Goal: Task Accomplishment & Management: Use online tool/utility

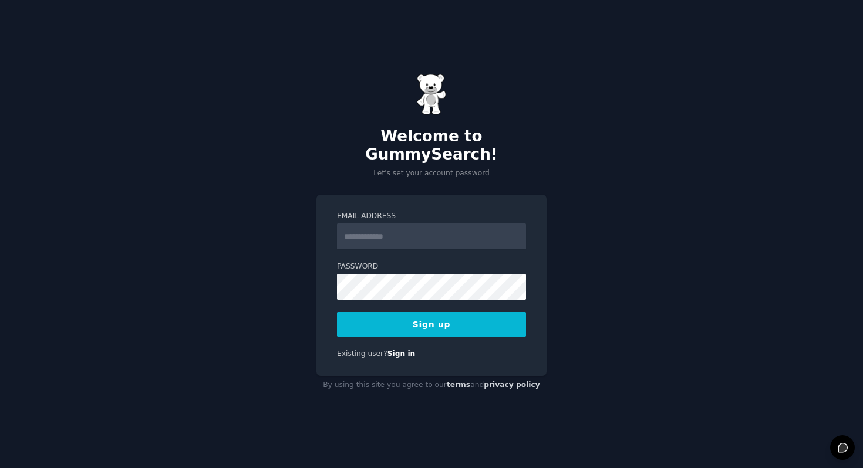
click at [382, 232] on input "Email Address" at bounding box center [431, 237] width 189 height 26
click at [365, 228] on input "**********" at bounding box center [431, 237] width 189 height 26
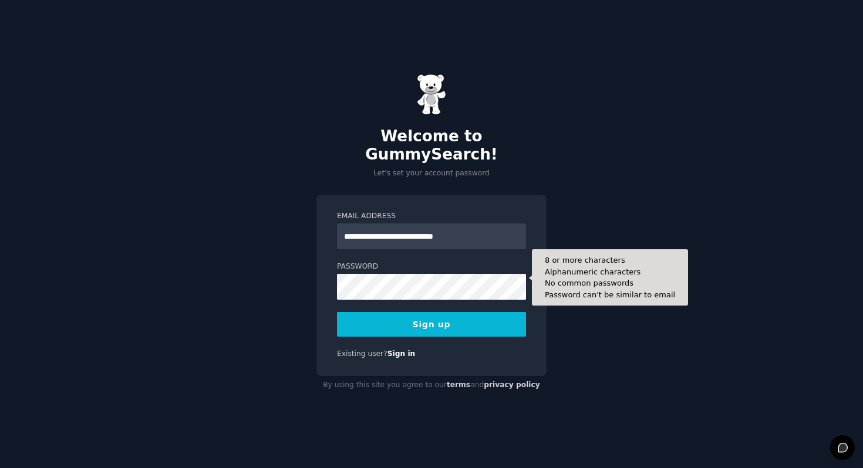
type input "**********"
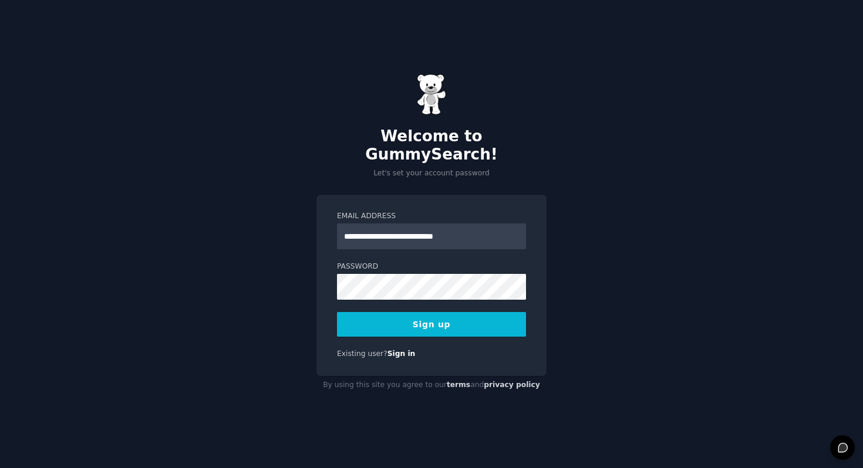
click at [429, 315] on button "Sign up" at bounding box center [431, 324] width 189 height 25
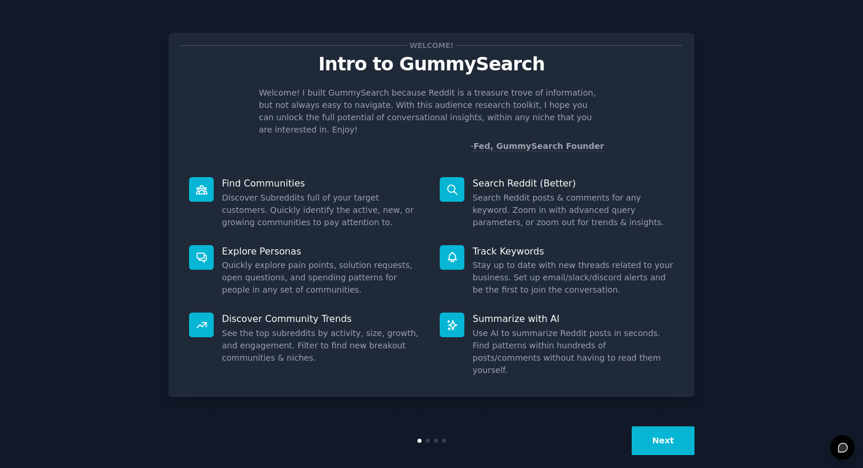
click at [663, 427] on button "Next" at bounding box center [663, 441] width 63 height 29
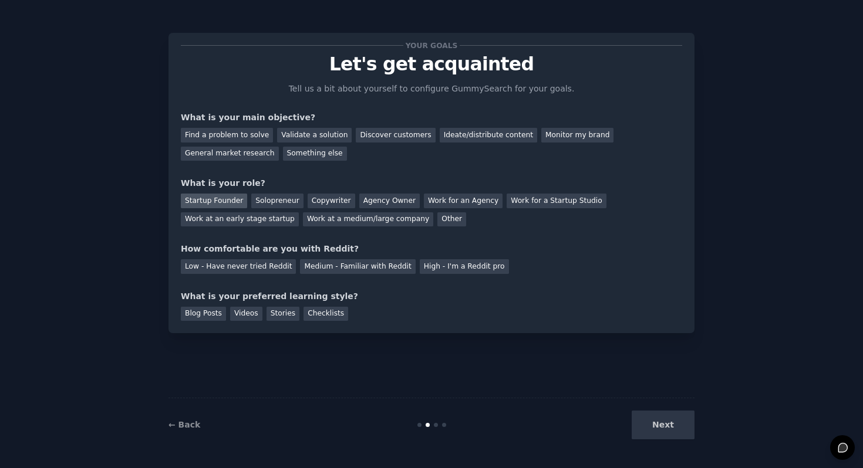
click at [195, 200] on div "Startup Founder" at bounding box center [214, 201] width 66 height 15
click at [392, 203] on div "Agency Owner" at bounding box center [389, 201] width 60 height 15
click at [222, 201] on div "Startup Founder" at bounding box center [214, 201] width 66 height 15
click at [465, 135] on div "Ideate/distribute content" at bounding box center [488, 135] width 97 height 15
click at [375, 134] on div "Discover customers" at bounding box center [395, 135] width 79 height 15
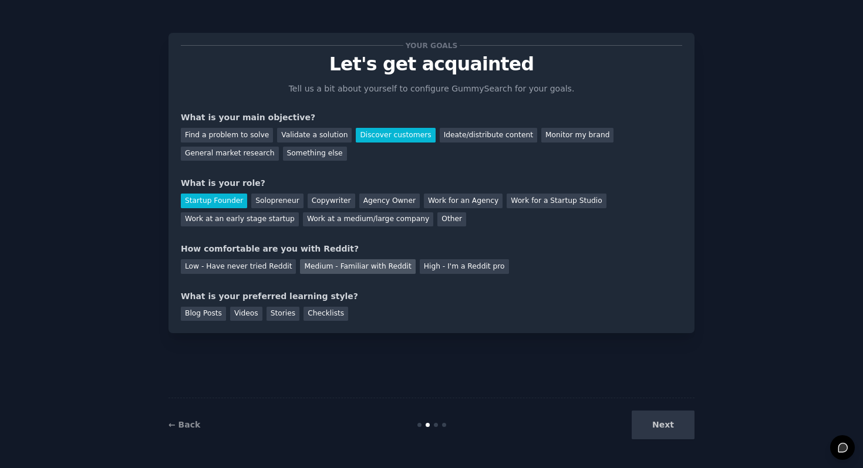
click at [345, 272] on div "Medium - Familiar with Reddit" at bounding box center [357, 266] width 115 height 15
click at [633, 417] on div "Next" at bounding box center [607, 425] width 176 height 29
click at [649, 422] on div "Next" at bounding box center [607, 425] width 176 height 29
click at [325, 313] on div "Checklists" at bounding box center [325, 314] width 45 height 15
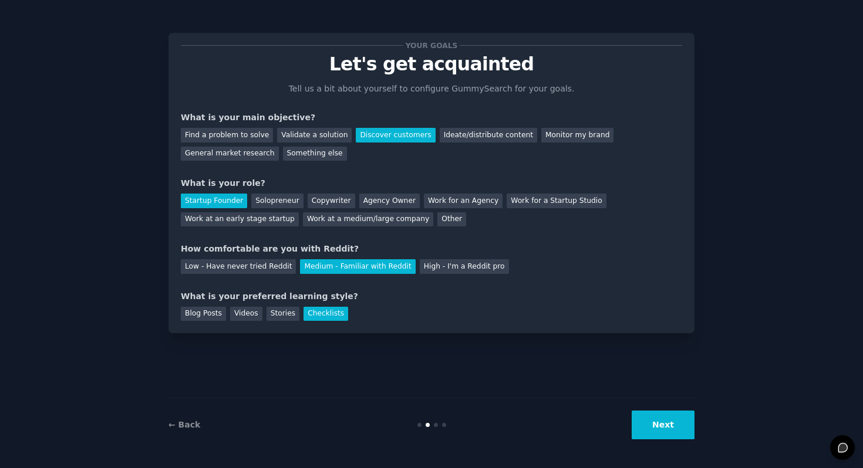
click at [668, 430] on button "Next" at bounding box center [663, 425] width 63 height 29
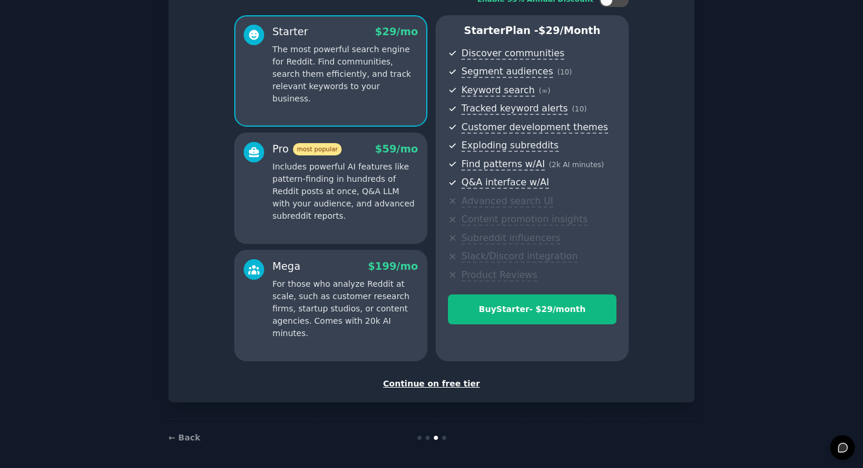
scroll to position [95, 0]
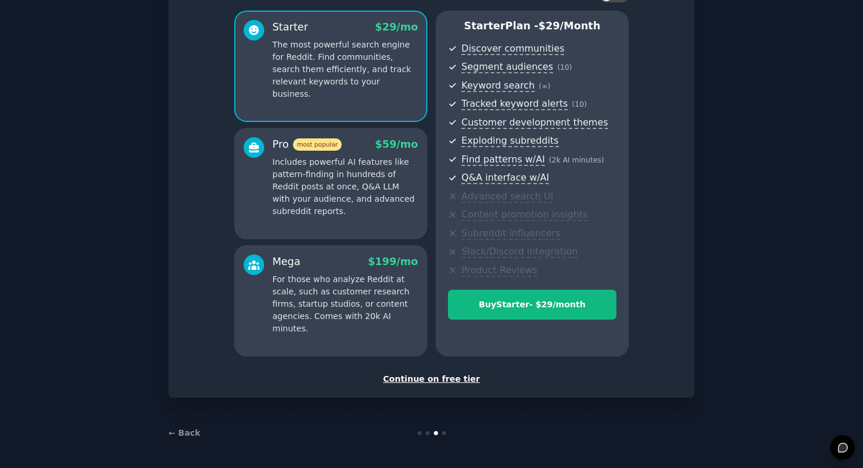
click at [426, 380] on div "Continue on free tier" at bounding box center [431, 379] width 501 height 12
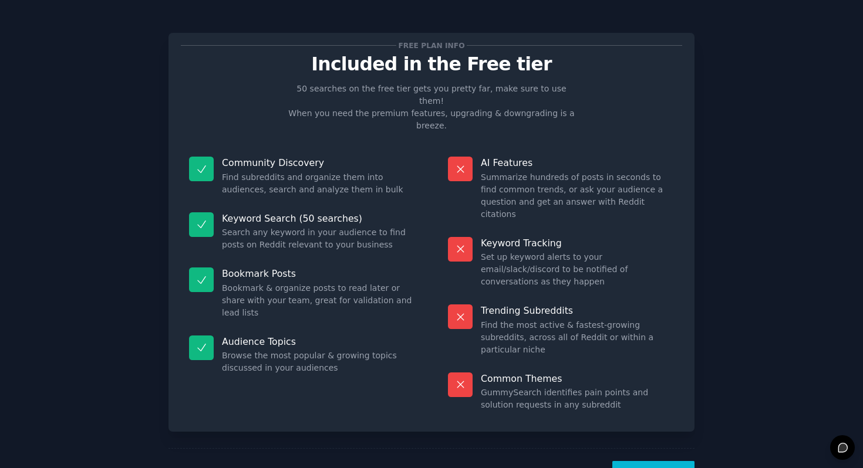
click at [644, 461] on button "Let's Go!" at bounding box center [653, 475] width 82 height 29
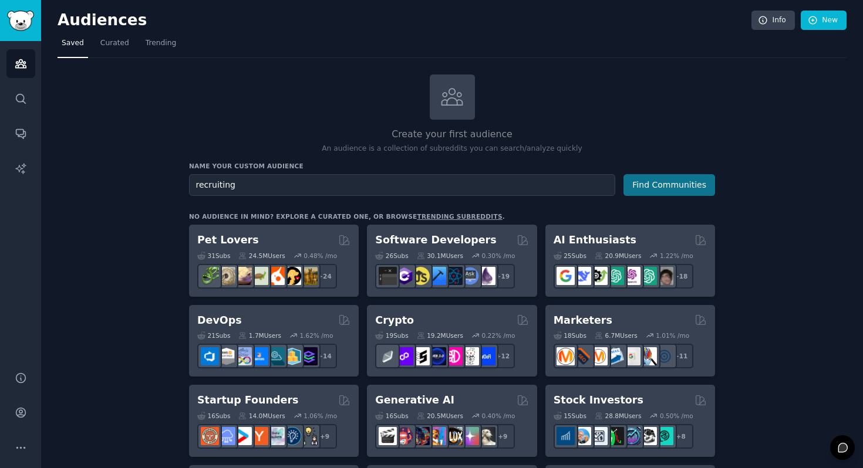
type input "recruiting"
click at [641, 187] on button "Find Communities" at bounding box center [669, 185] width 92 height 22
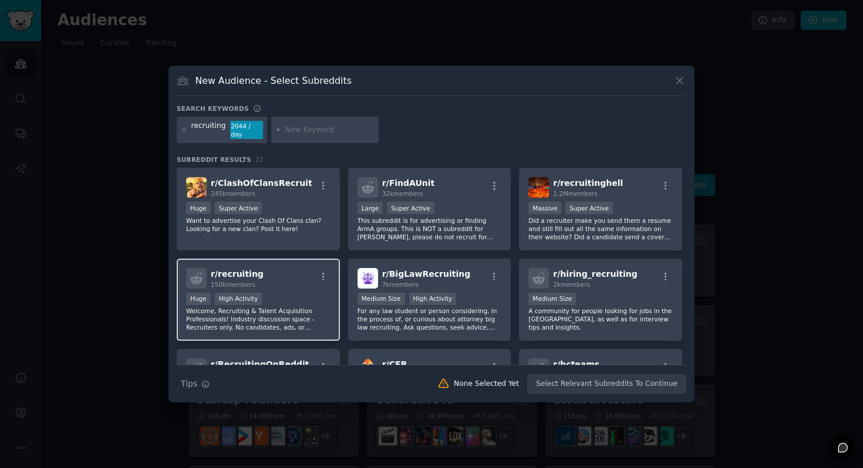
click at [245, 274] on span "r/ recruiting" at bounding box center [237, 273] width 53 height 9
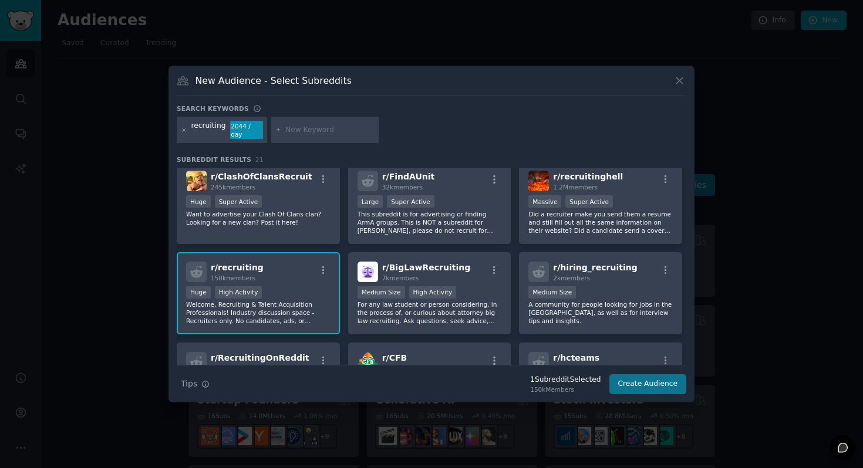
scroll to position [5, 0]
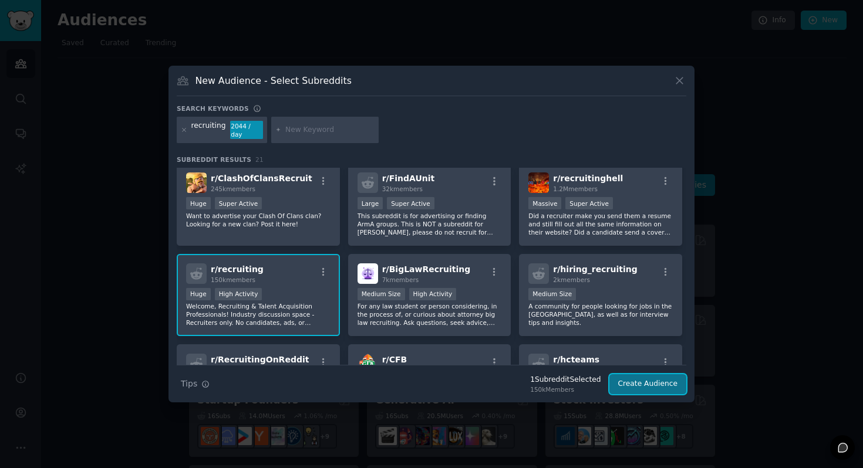
click at [662, 388] on button "Create Audience" at bounding box center [647, 385] width 77 height 20
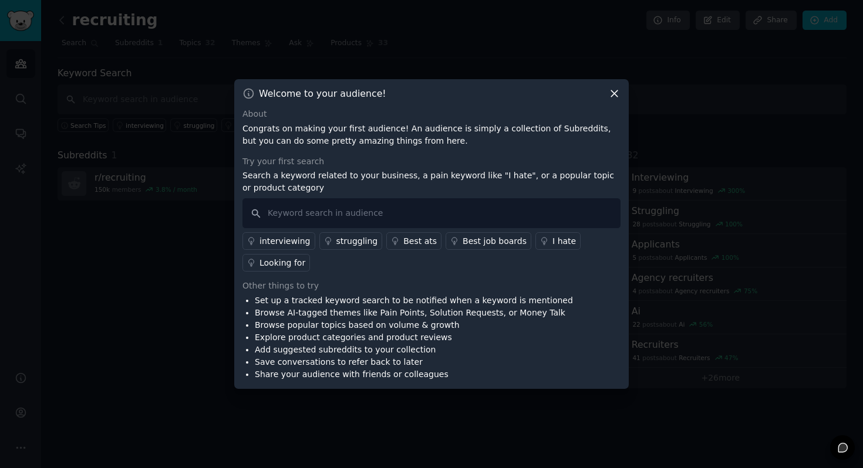
click at [439, 140] on p "Congrats on making your first audience! An audience is simply a collection of S…" at bounding box center [431, 135] width 378 height 25
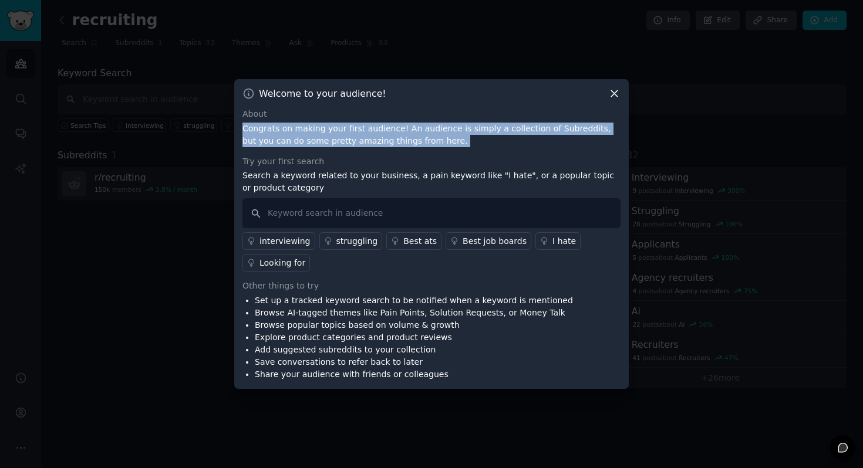
click at [439, 140] on p "Congrats on making your first audience! An audience is simply a collection of S…" at bounding box center [431, 135] width 378 height 25
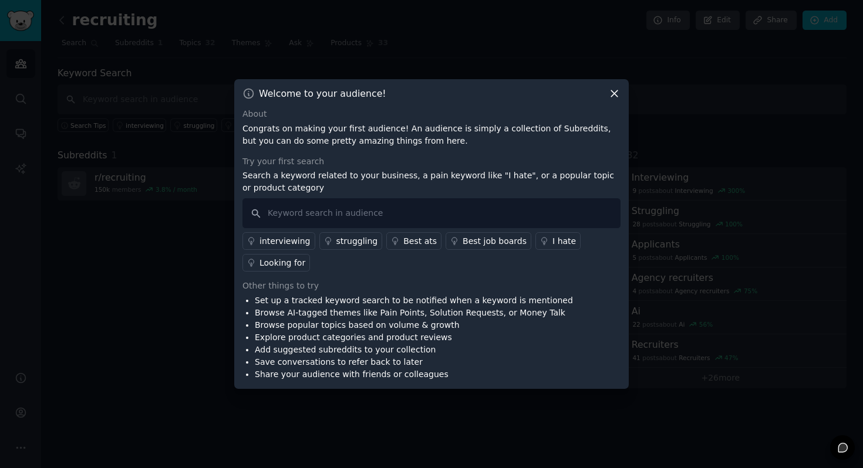
click at [411, 176] on p "Search a keyword related to your business, a pain keyword like "I hate", or a p…" at bounding box center [431, 182] width 378 height 25
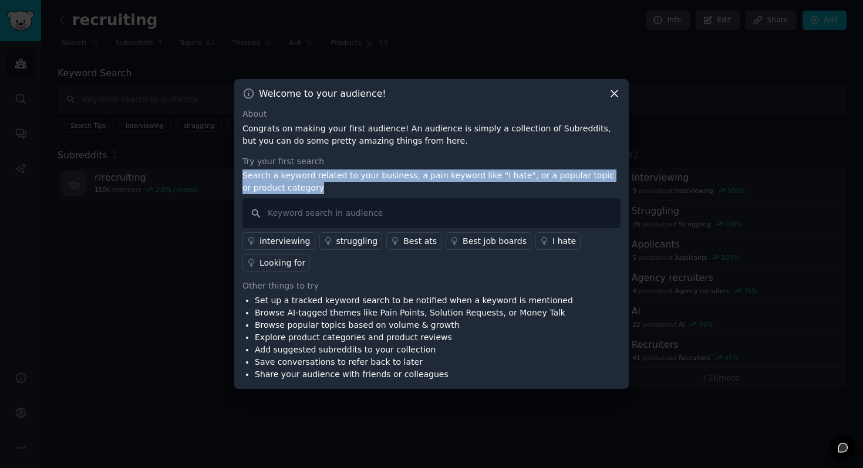
click at [411, 176] on p "Search a keyword related to your business, a pain keyword like "I hate", or a p…" at bounding box center [431, 182] width 378 height 25
click at [394, 212] on input "text" at bounding box center [431, 213] width 378 height 30
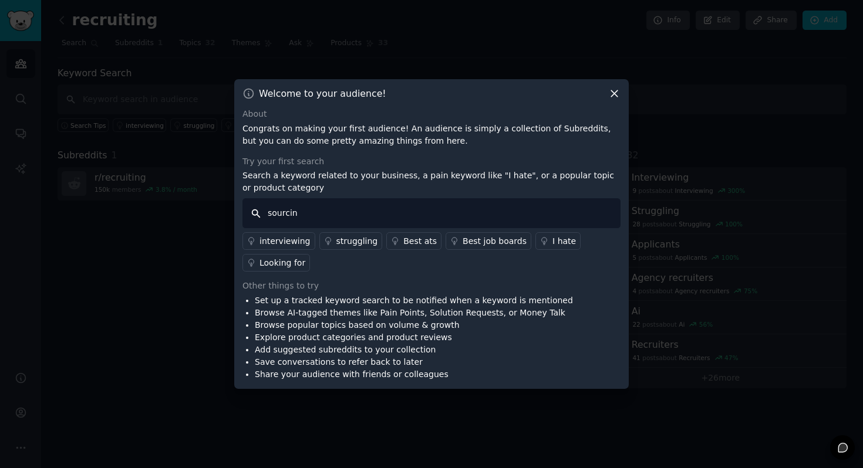
type input "sourcing"
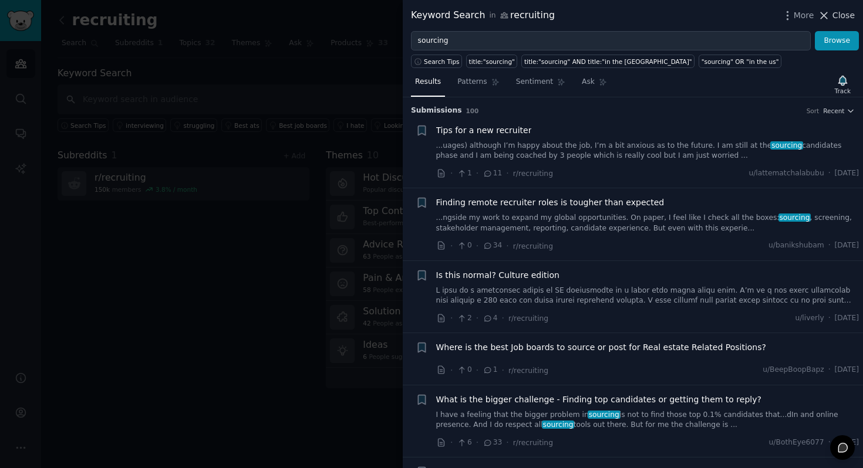
click at [824, 10] on icon at bounding box center [824, 15] width 12 height 12
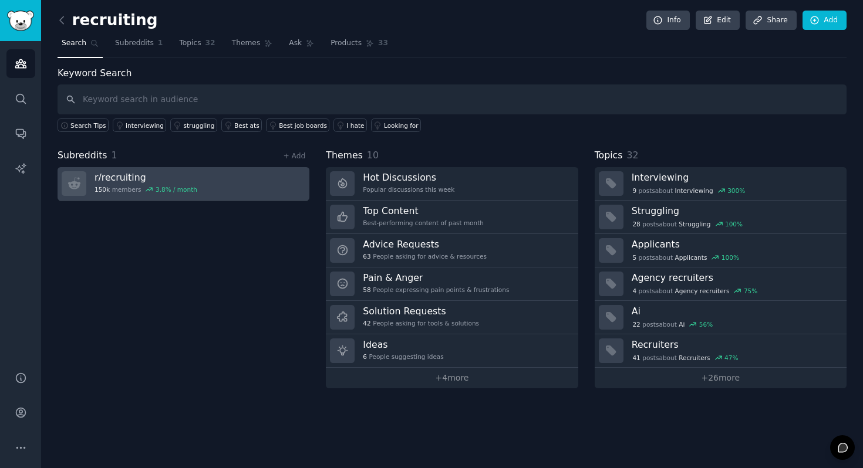
click at [207, 171] on link "r/ recruiting 150k members 3.8 % / month" at bounding box center [184, 183] width 252 height 33
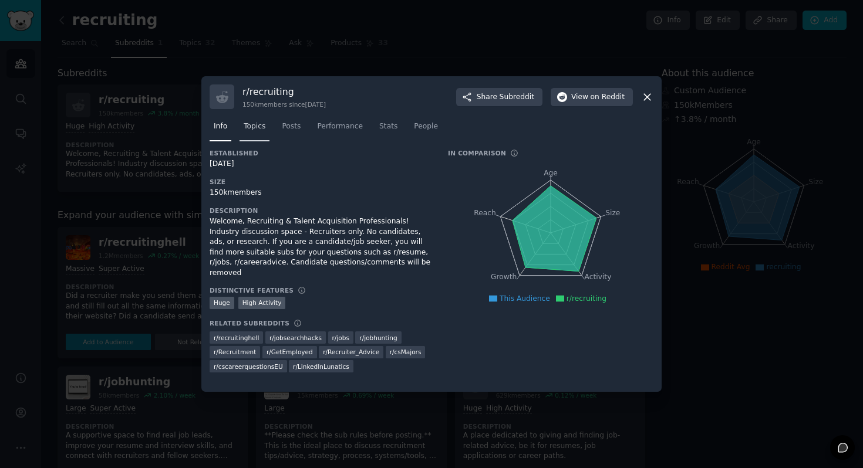
click at [253, 122] on span "Topics" at bounding box center [255, 127] width 22 height 11
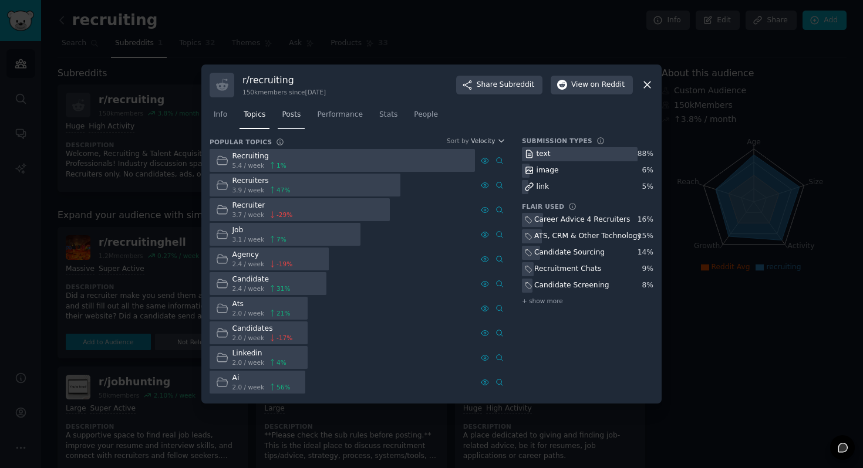
click at [293, 110] on span "Posts" at bounding box center [291, 115] width 19 height 11
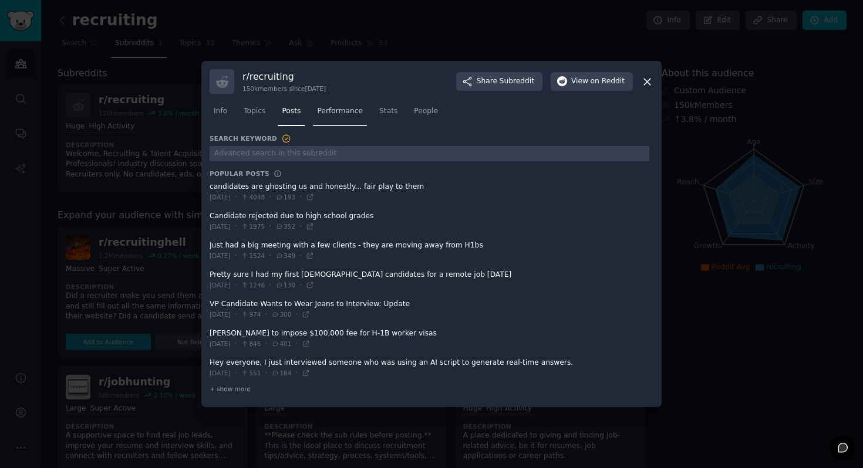
click at [331, 119] on link "Performance" at bounding box center [340, 114] width 54 height 24
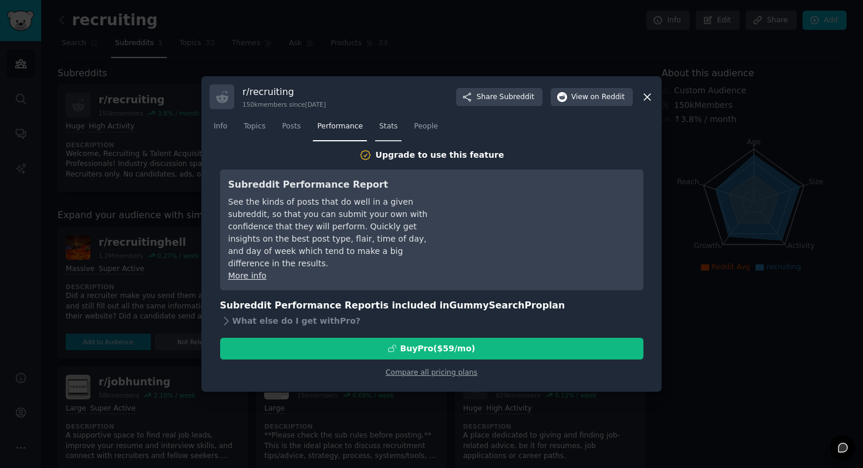
click at [383, 129] on span "Stats" at bounding box center [388, 127] width 18 height 11
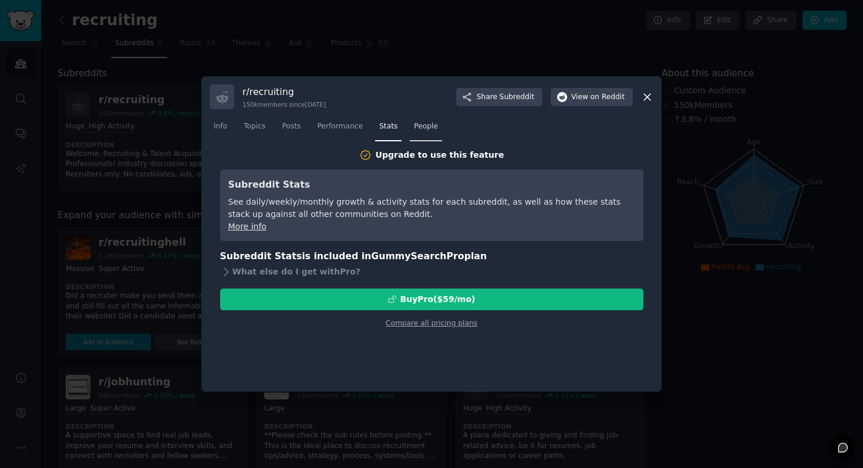
click at [425, 124] on span "People" at bounding box center [426, 127] width 24 height 11
click at [296, 129] on span "Posts" at bounding box center [291, 127] width 19 height 11
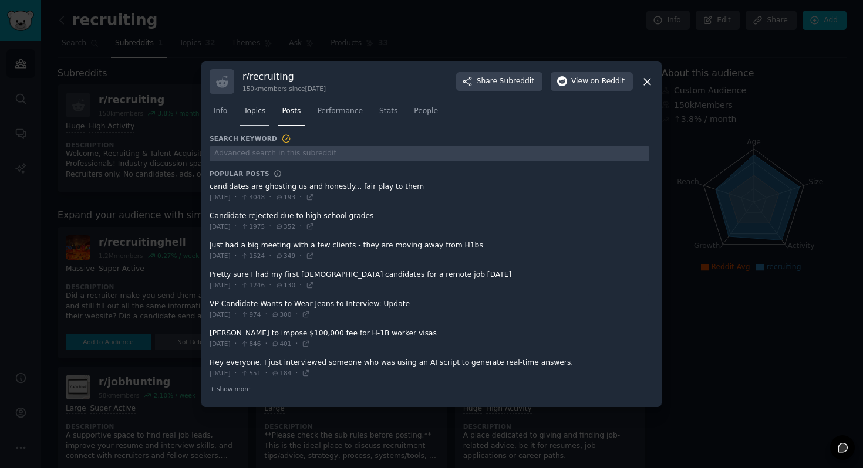
click at [251, 119] on link "Topics" at bounding box center [254, 114] width 30 height 24
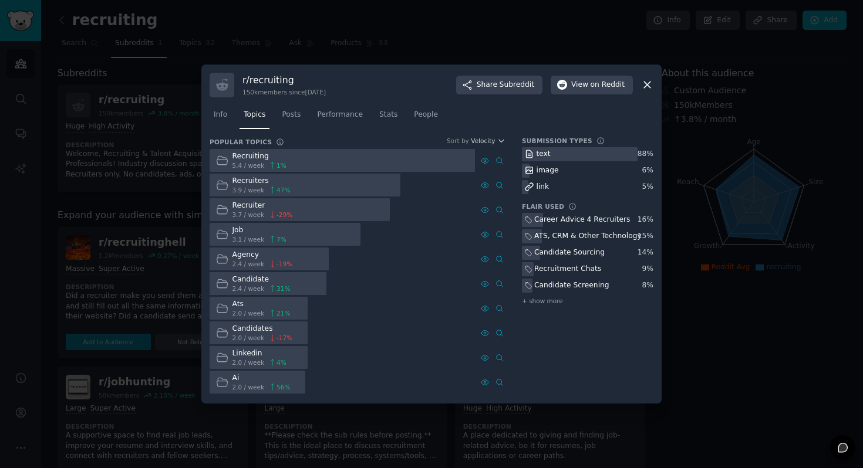
click at [239, 163] on span "5.4 / week" at bounding box center [248, 165] width 32 height 8
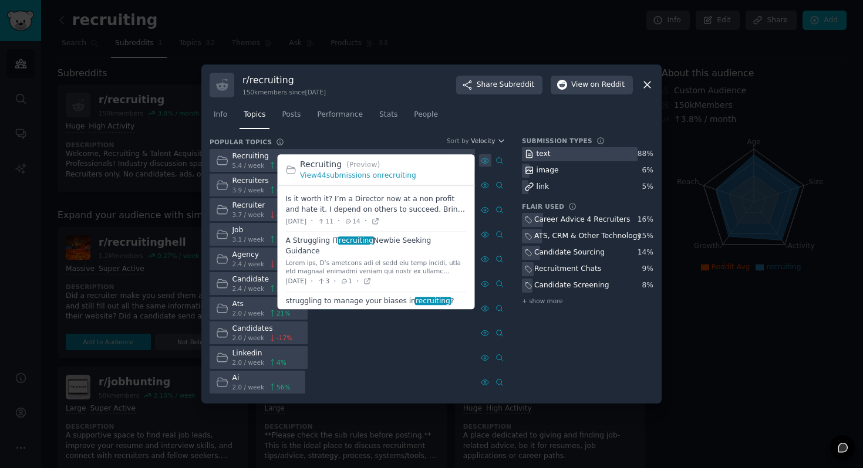
click at [488, 158] on icon at bounding box center [485, 161] width 8 height 8
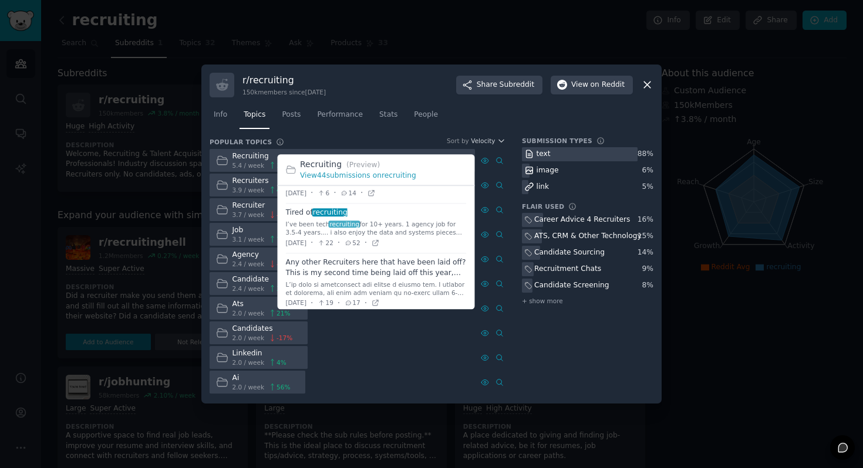
scroll to position [282, 0]
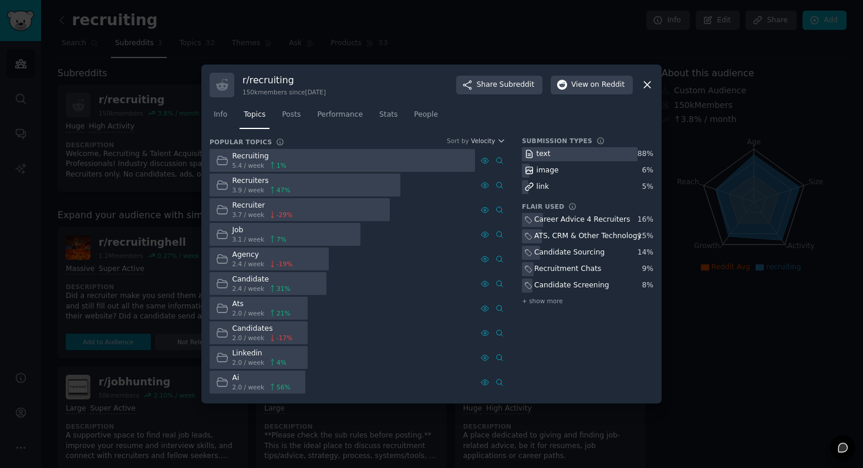
click at [168, 239] on div at bounding box center [431, 234] width 863 height 468
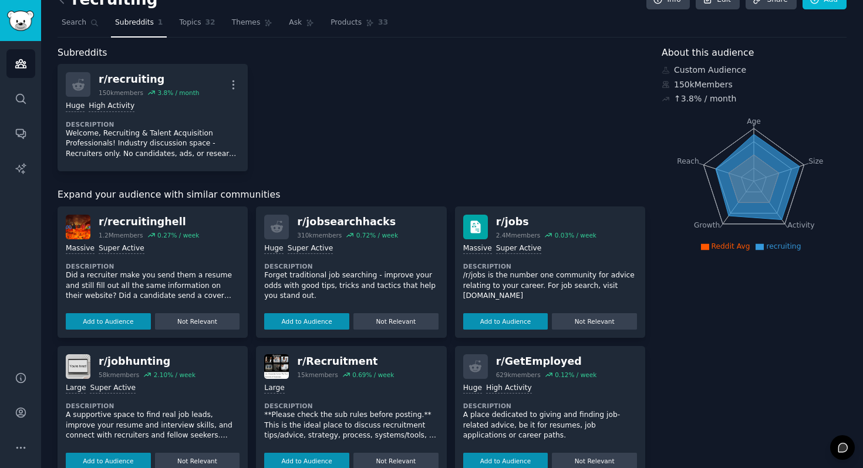
scroll to position [22, 0]
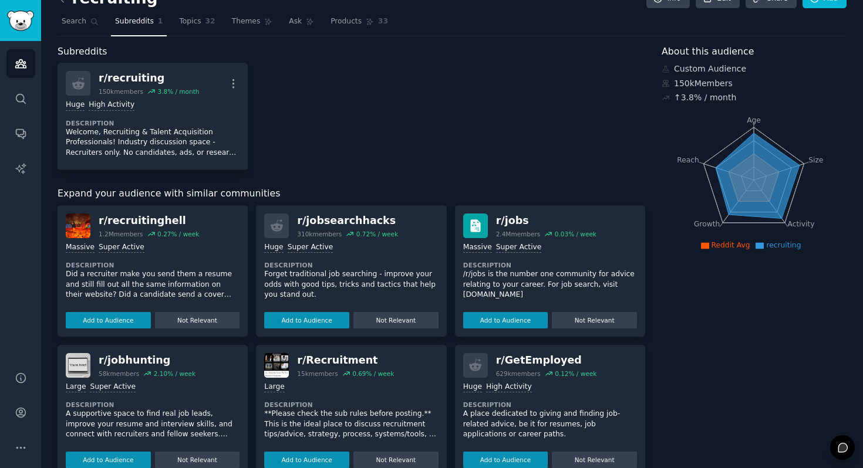
click at [719, 249] on span "Reddit Avg" at bounding box center [730, 245] width 39 height 8
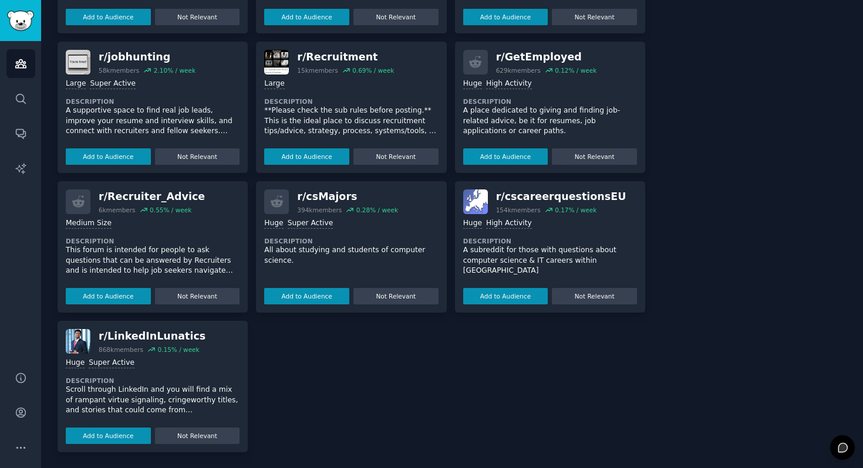
scroll to position [0, 0]
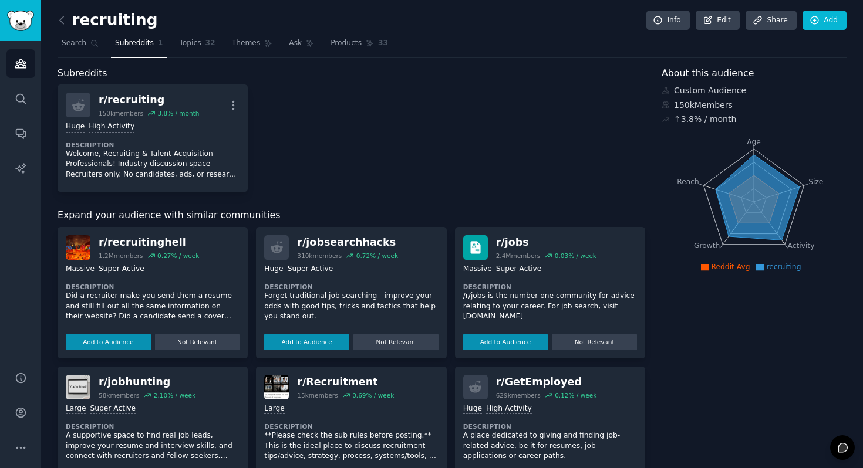
click at [56, 22] on div "recruiting Info Edit Share Add Search Subreddits 1 Topics 32 Themes Ask Product…" at bounding box center [452, 397] width 822 height 794
click at [20, 60] on icon "Sidebar" at bounding box center [20, 64] width 11 height 8
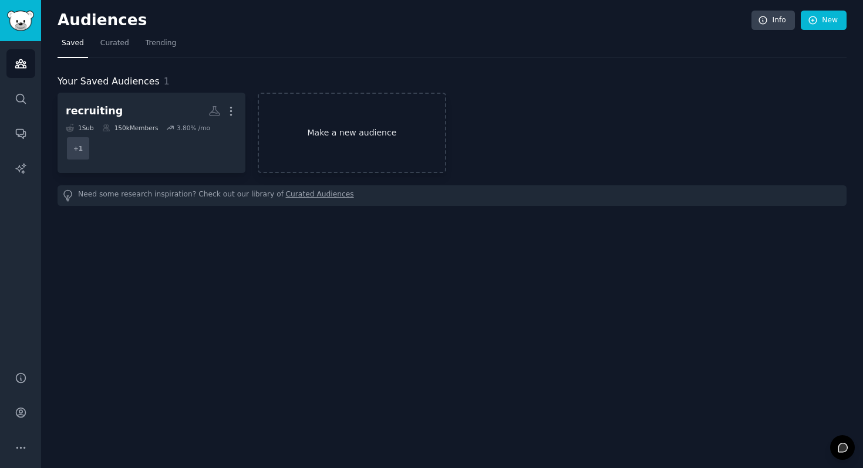
click at [322, 132] on link "Make a new audience" at bounding box center [352, 133] width 188 height 80
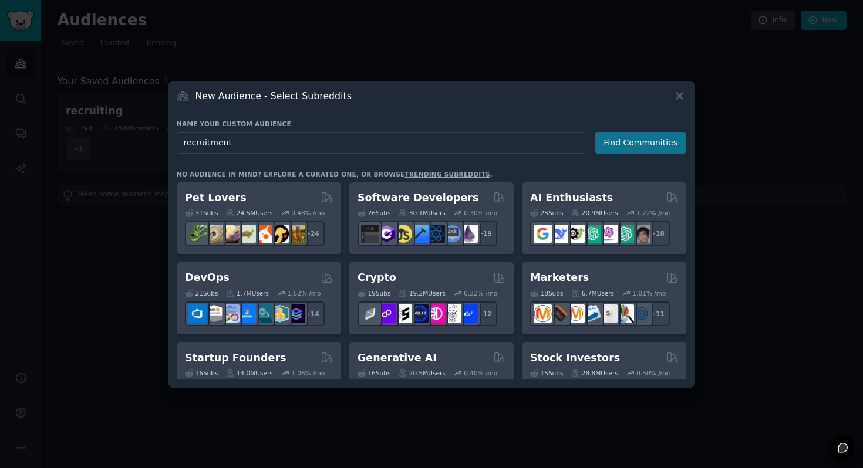
type input "recruitment"
click at [626, 147] on button "Find Communities" at bounding box center [641, 143] width 92 height 22
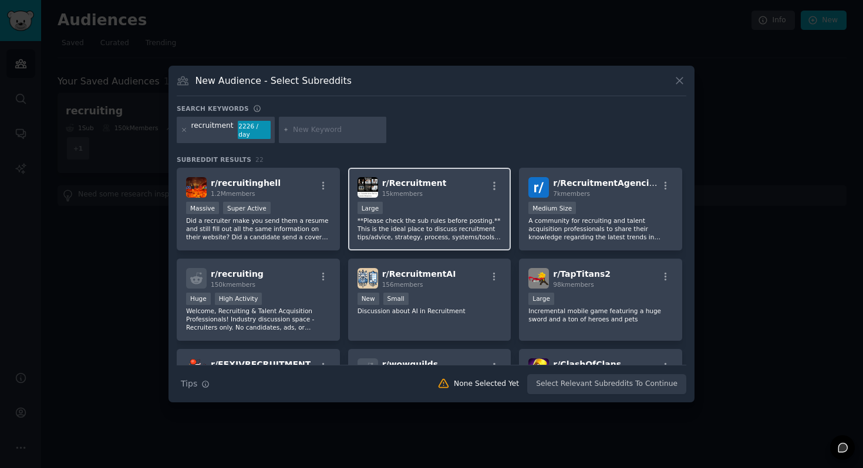
click at [446, 194] on div "r/ Recruitment 15k members" at bounding box center [429, 187] width 144 height 21
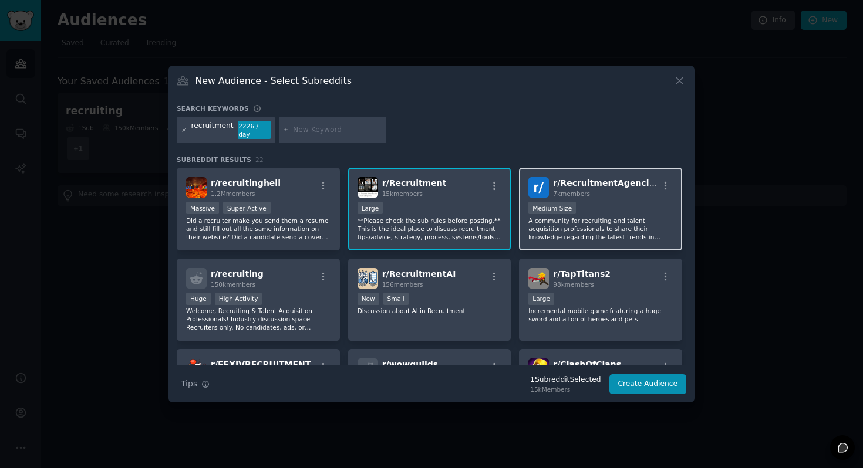
click at [592, 188] on span "r/ RecruitmentAgencies" at bounding box center [606, 182] width 106 height 9
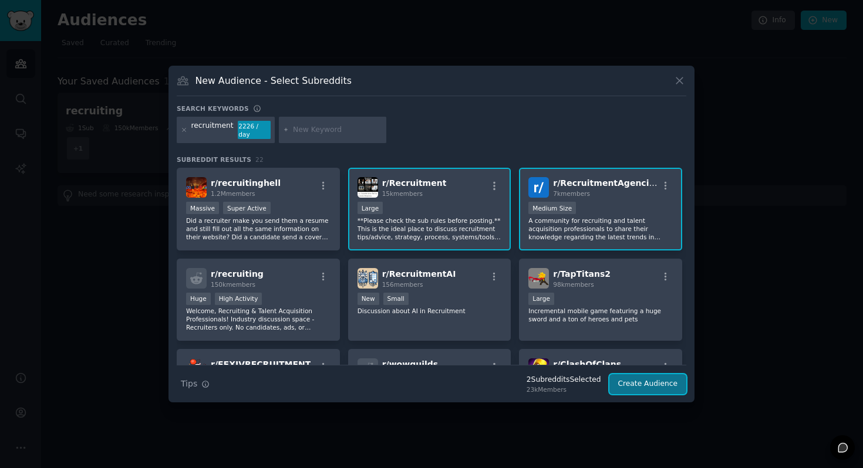
click at [650, 391] on button "Create Audience" at bounding box center [647, 385] width 77 height 20
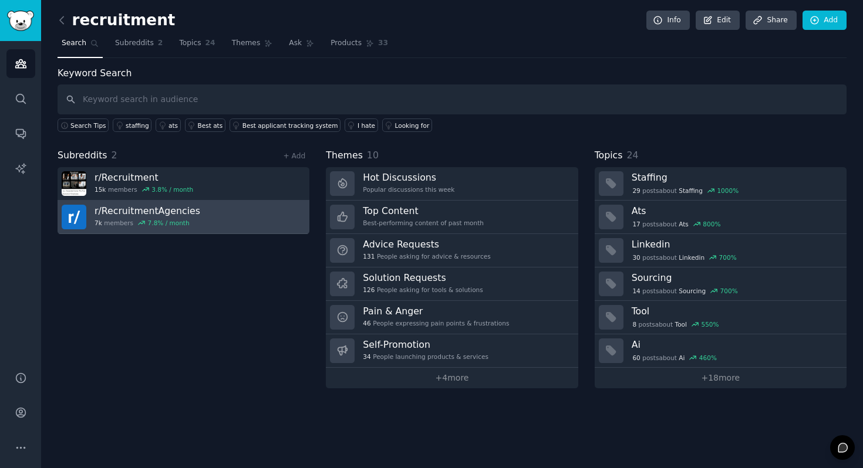
click at [159, 212] on h3 "r/ RecruitmentAgencies" at bounding box center [148, 211] width 106 height 12
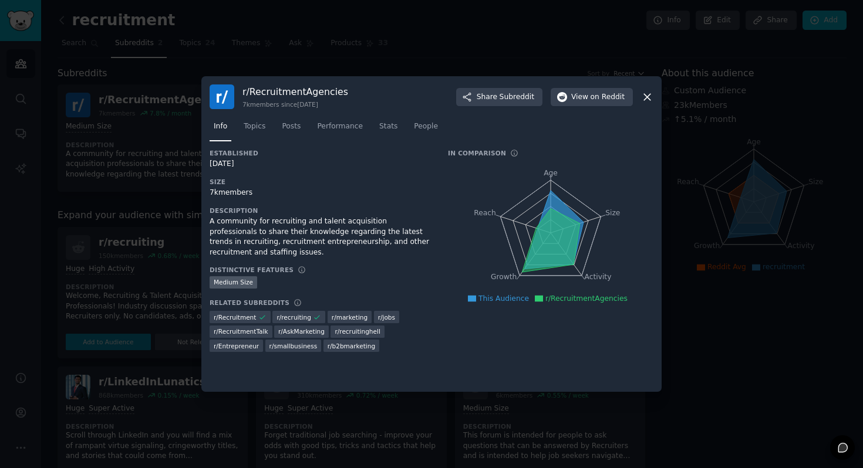
click at [157, 200] on div at bounding box center [431, 234] width 863 height 468
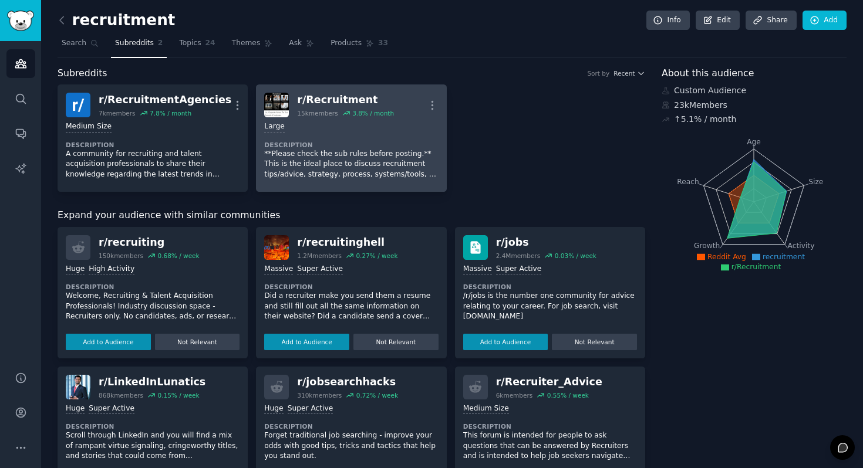
click at [356, 100] on div "r/ Recruitment" at bounding box center [345, 100] width 97 height 15
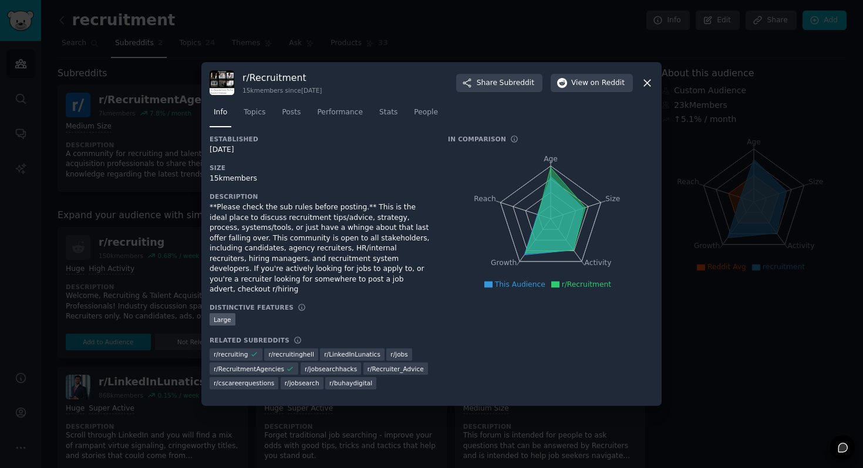
click at [151, 171] on div at bounding box center [431, 234] width 863 height 468
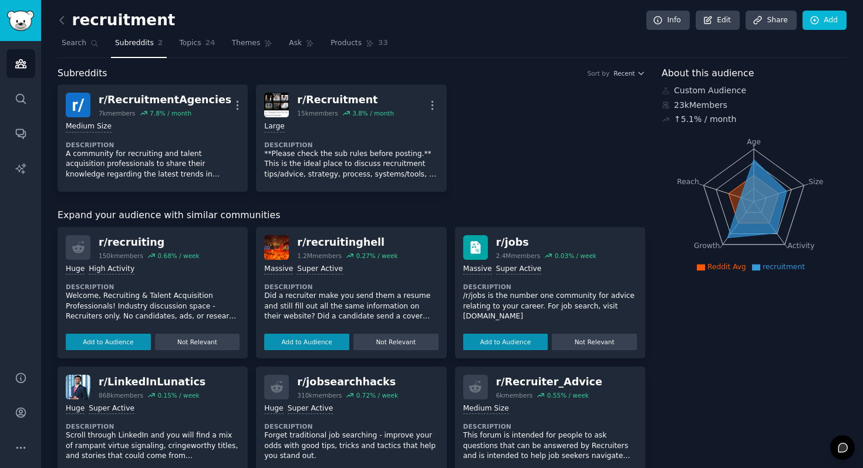
click at [153, 271] on div "Huge High Activity" at bounding box center [153, 269] width 174 height 11
click at [183, 42] on span "Topics" at bounding box center [190, 43] width 22 height 11
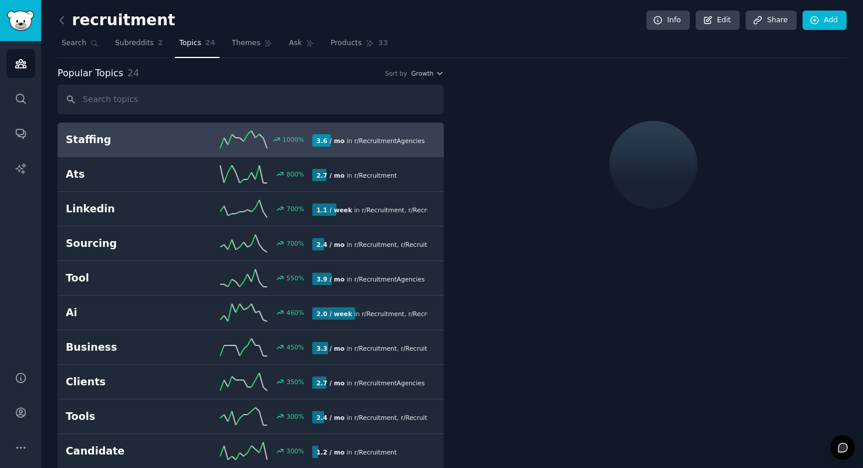
click at [99, 153] on link "Staffing 1000 % 3.6 / mo in r/ RecruitmentAgencies" at bounding box center [251, 140] width 386 height 35
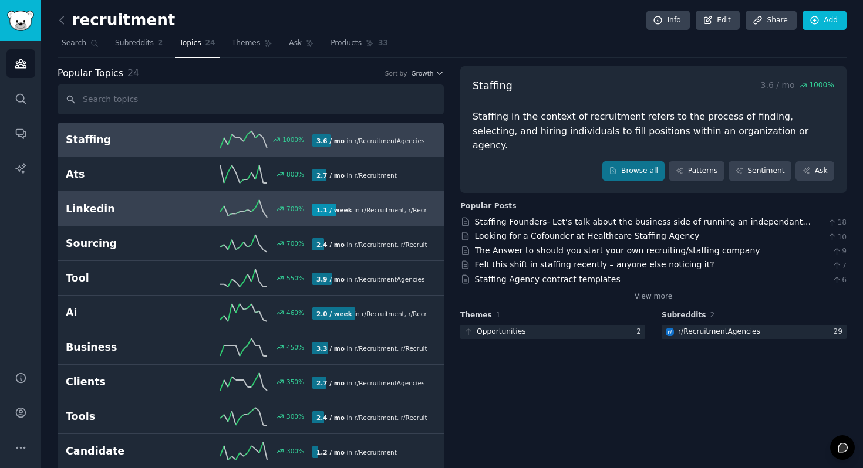
click at [141, 203] on h2 "Linkedin" at bounding box center [127, 209] width 123 height 15
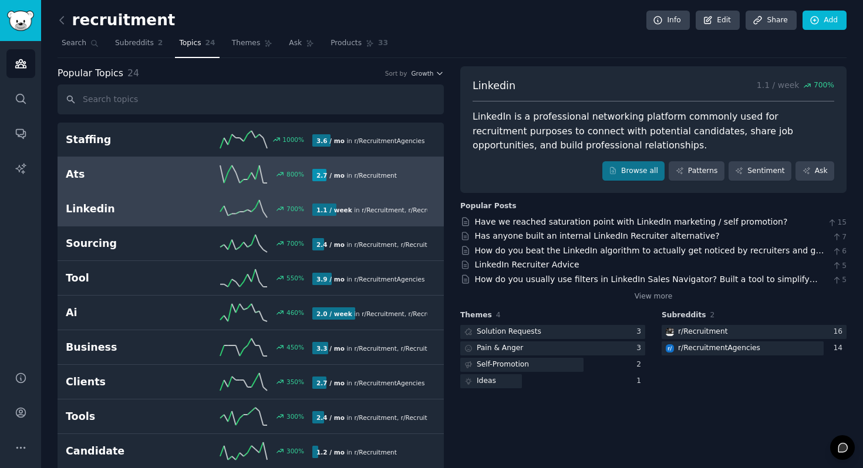
click at [137, 161] on link "Ats 800 % 2.7 / mo in r/ Recruitment" at bounding box center [251, 174] width 386 height 35
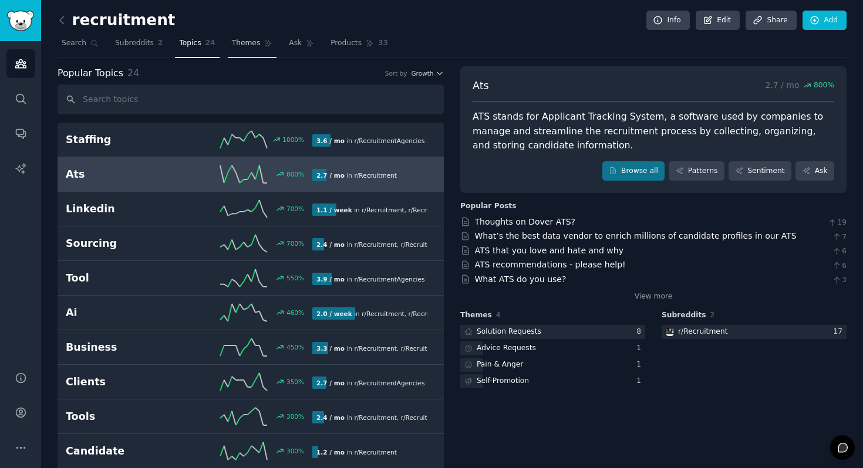
click at [249, 35] on link "Themes" at bounding box center [252, 46] width 49 height 24
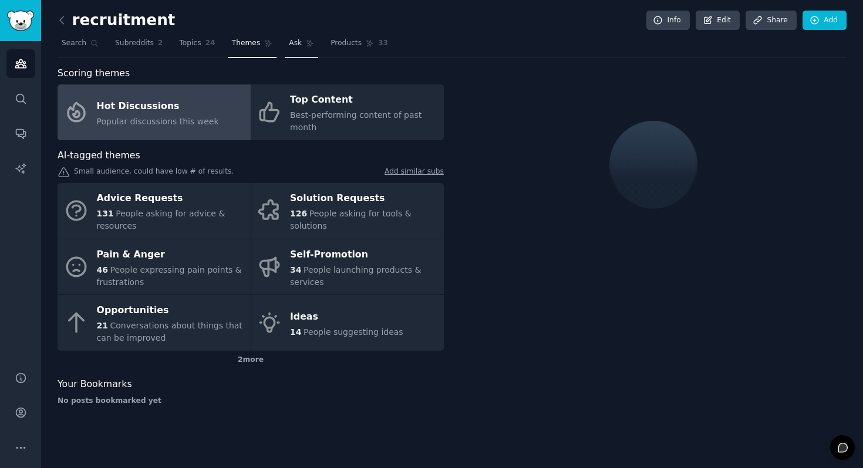
click at [298, 51] on link "Ask" at bounding box center [301, 46] width 33 height 24
